Goal: Book appointment/travel/reservation

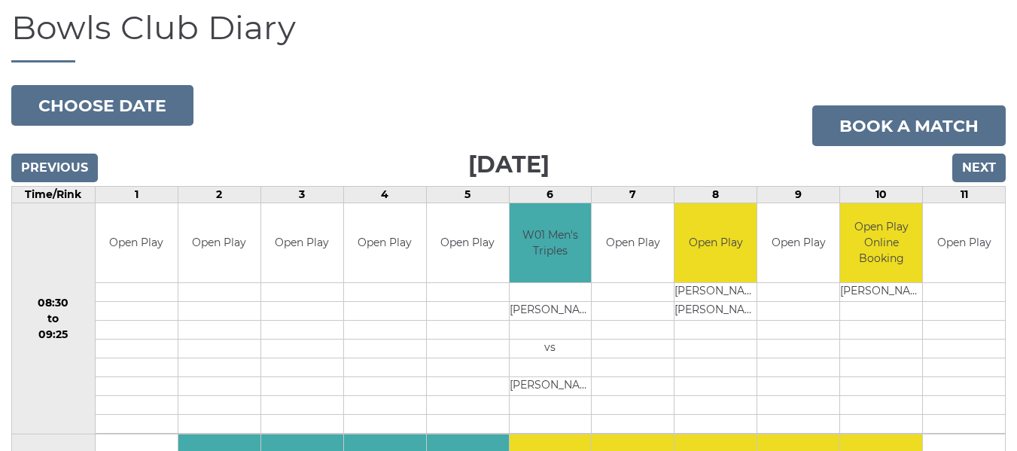
scroll to position [75, 0]
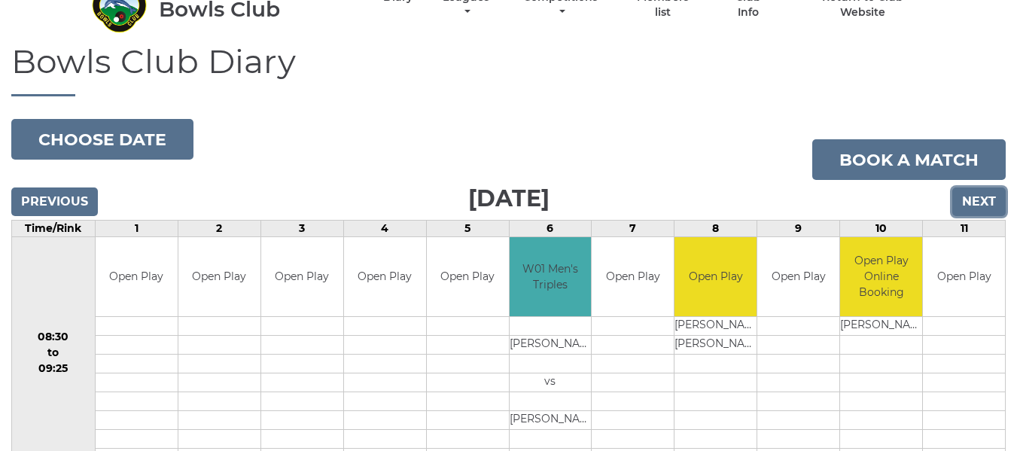
click at [975, 201] on input "Next" at bounding box center [978, 201] width 53 height 29
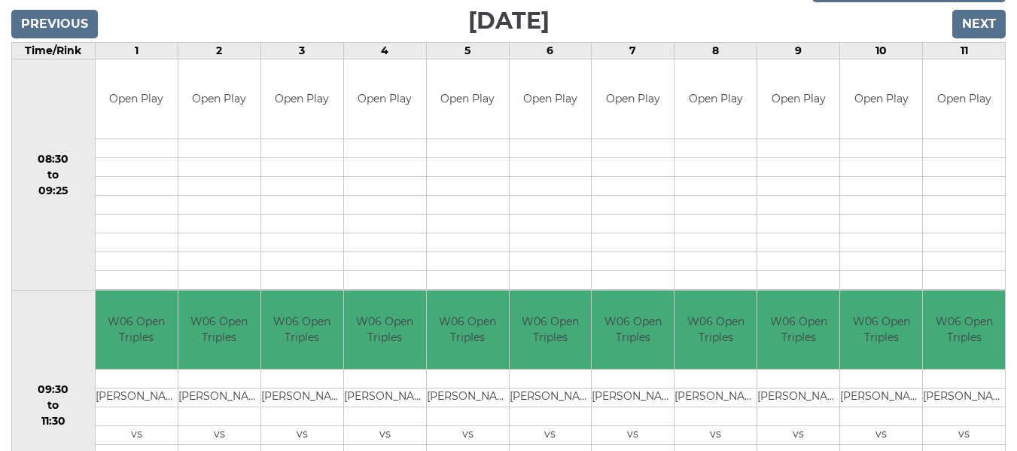
scroll to position [150, 0]
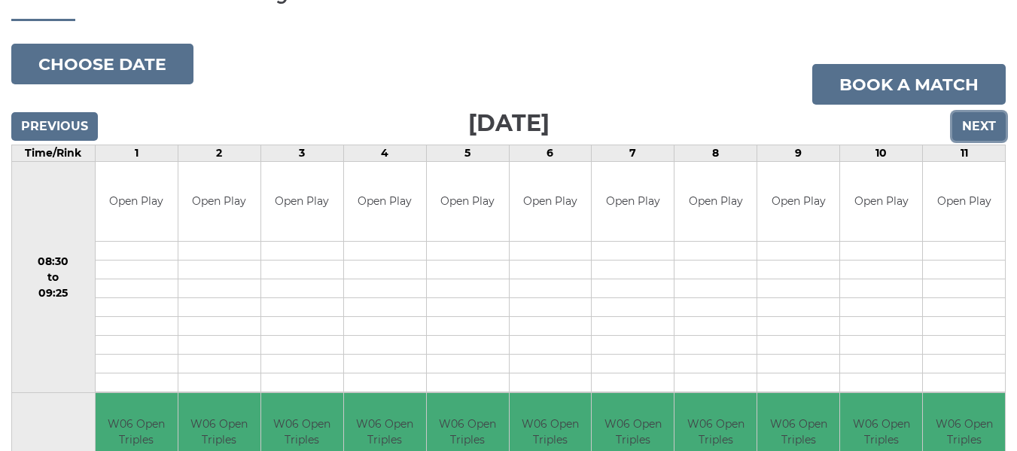
click at [961, 119] on input "Next" at bounding box center [978, 126] width 53 height 29
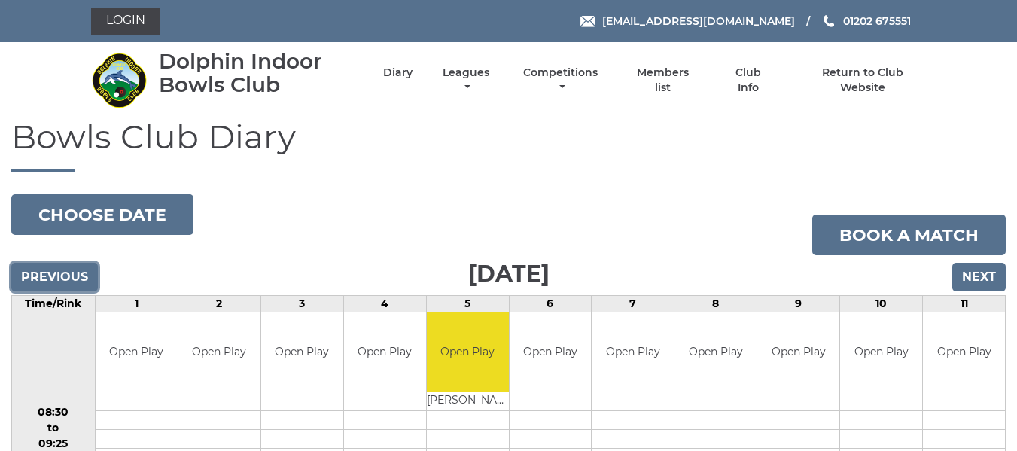
click at [76, 278] on input "Previous" at bounding box center [54, 277] width 87 height 29
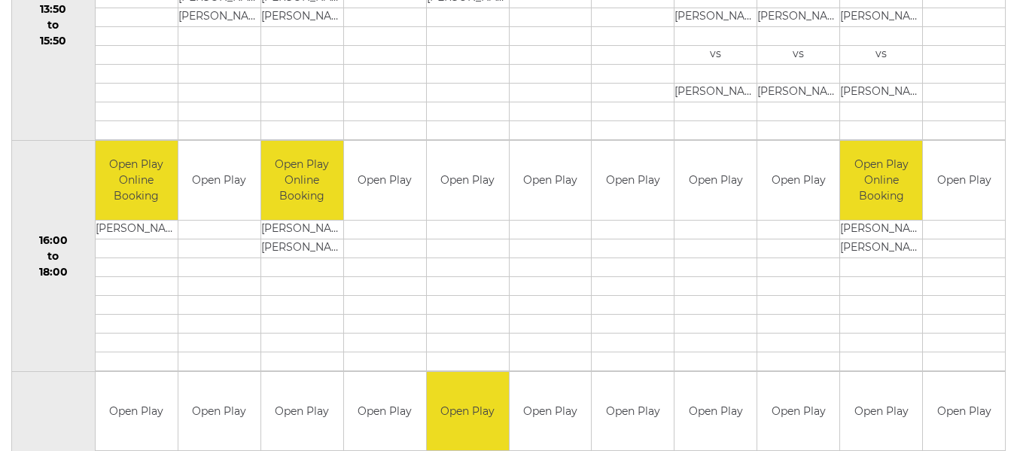
scroll to position [1053, 0]
